Goal: Information Seeking & Learning: Understand process/instructions

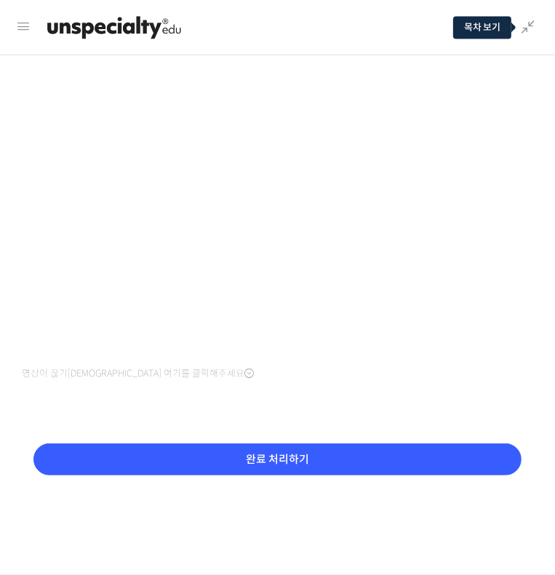
scroll to position [58, 0]
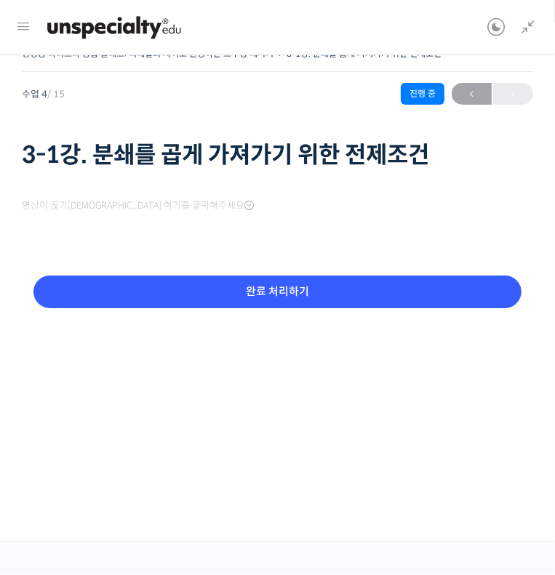
scroll to position [550, 0]
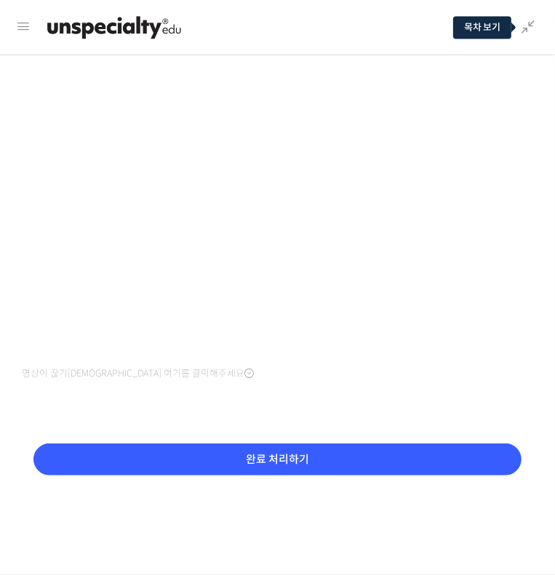
click at [205, 85] on div "영상이 끊기신다면 여기를 클릭해주세요 완료 처리하기" at bounding box center [277, 292] width 511 height 507
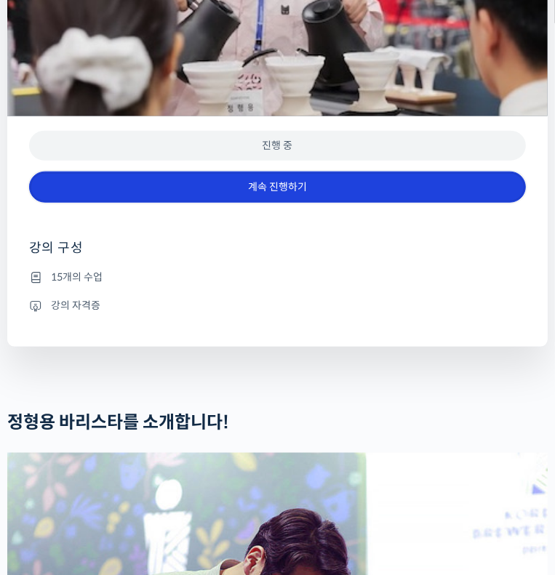
click at [256, 203] on link "계속 진행하기" at bounding box center [277, 187] width 497 height 31
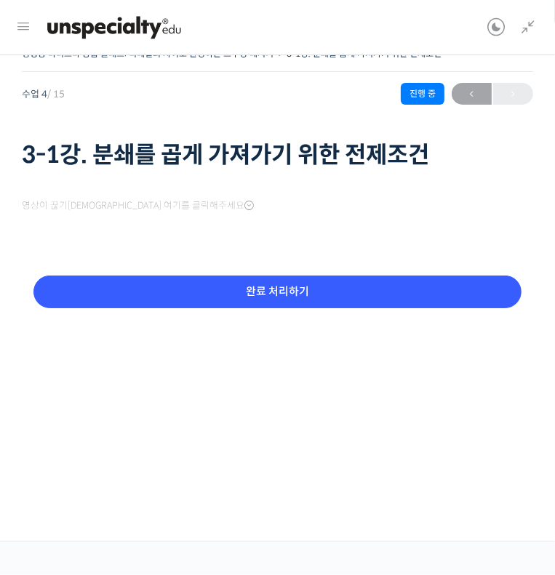
scroll to position [58, 0]
